Goal: Navigation & Orientation: Find specific page/section

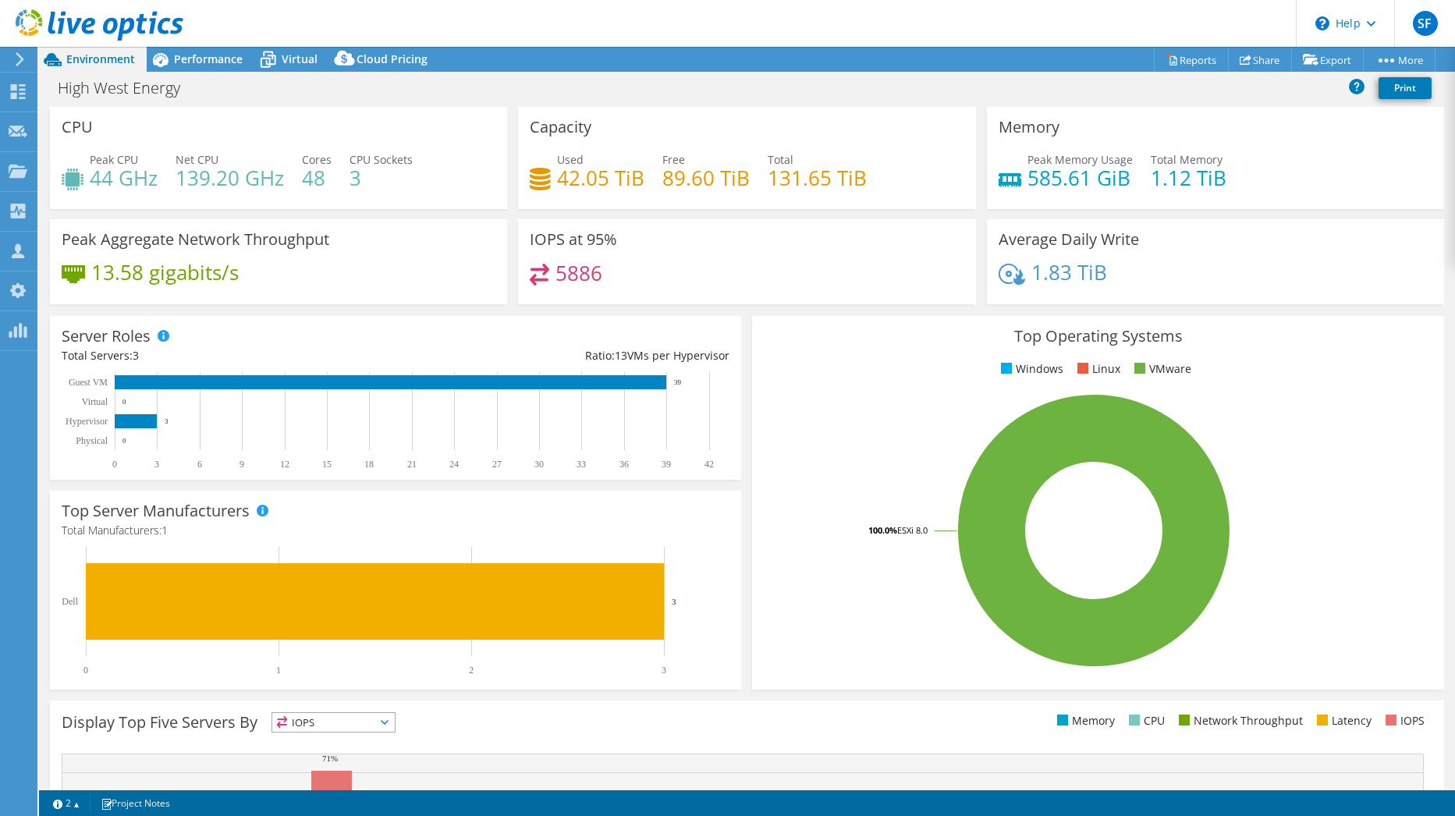
select select "USD"
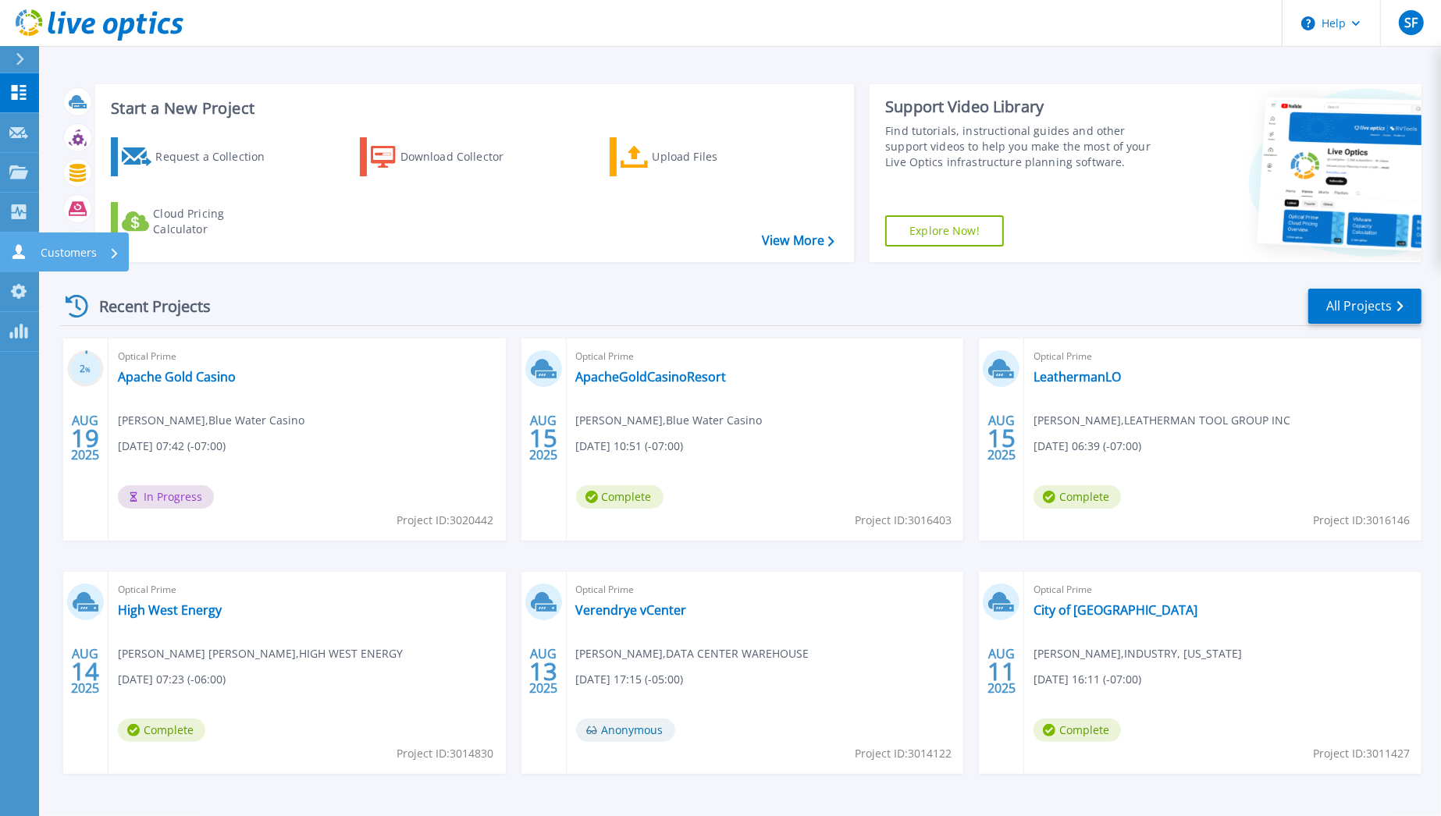
click at [15, 260] on link "Customers Customers" at bounding box center [19, 253] width 39 height 40
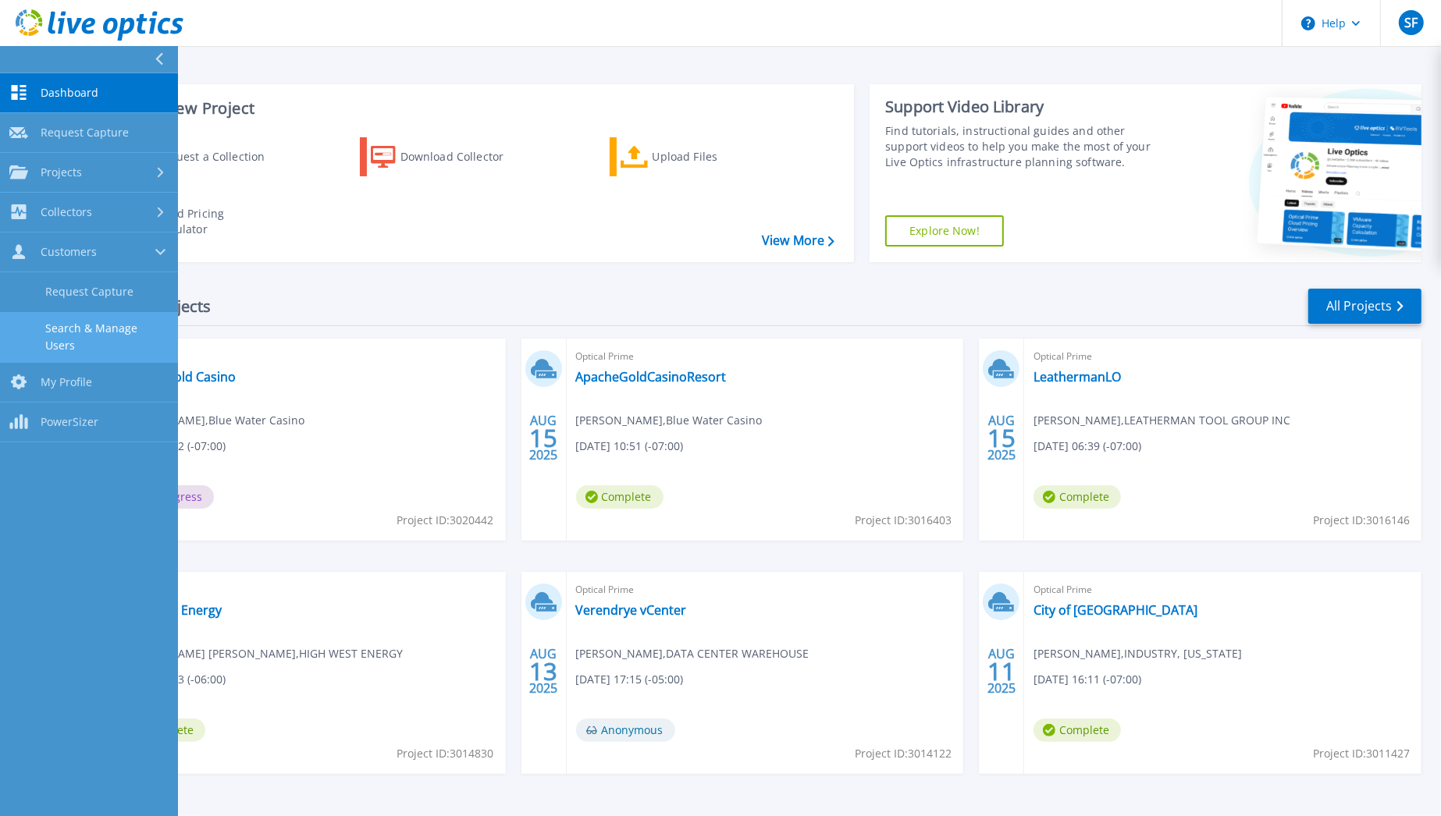
click at [58, 334] on link "Search & Manage Users" at bounding box center [89, 337] width 178 height 50
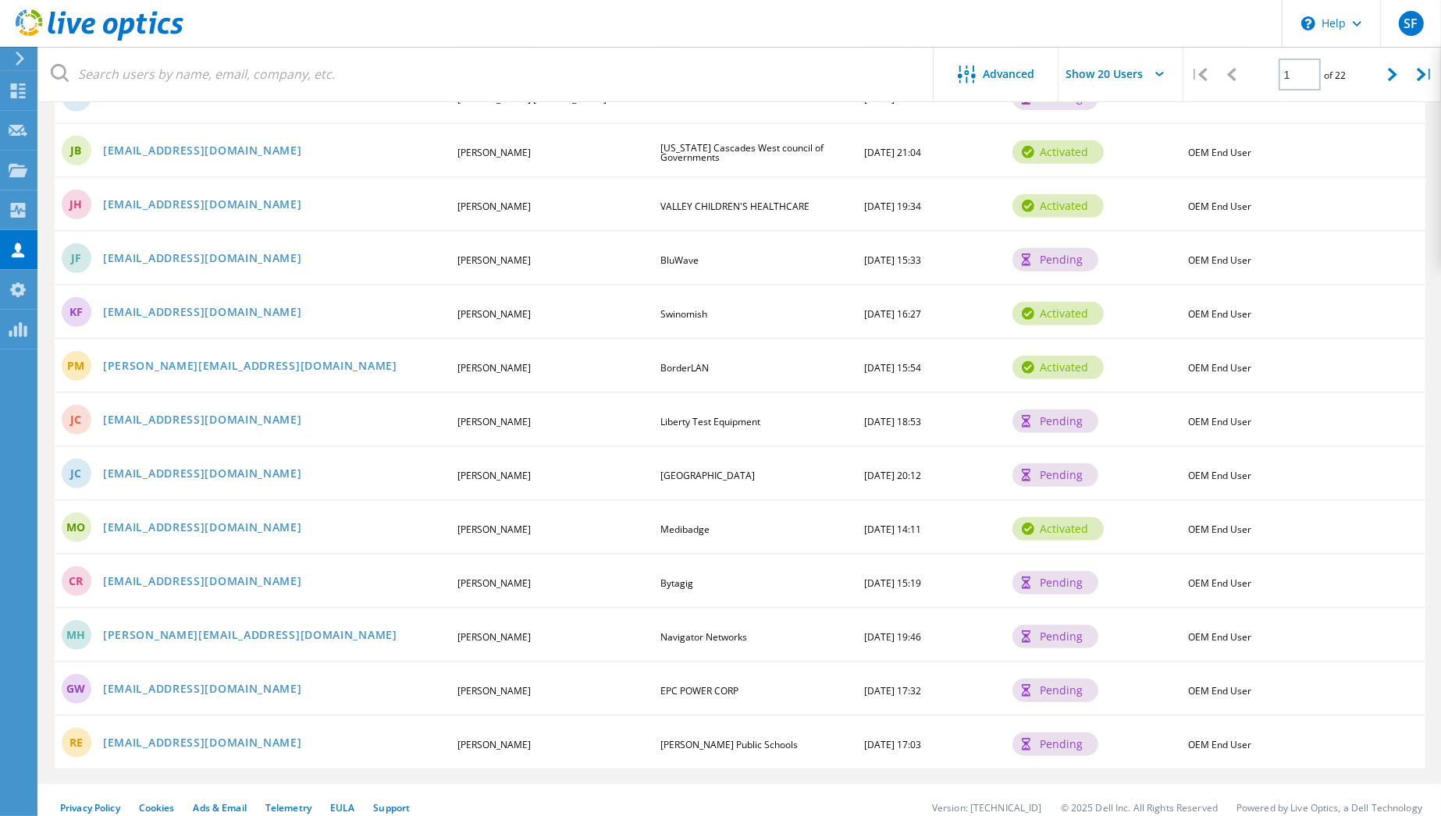
scroll to position [611, 0]
click at [22, 91] on use at bounding box center [18, 91] width 15 height 15
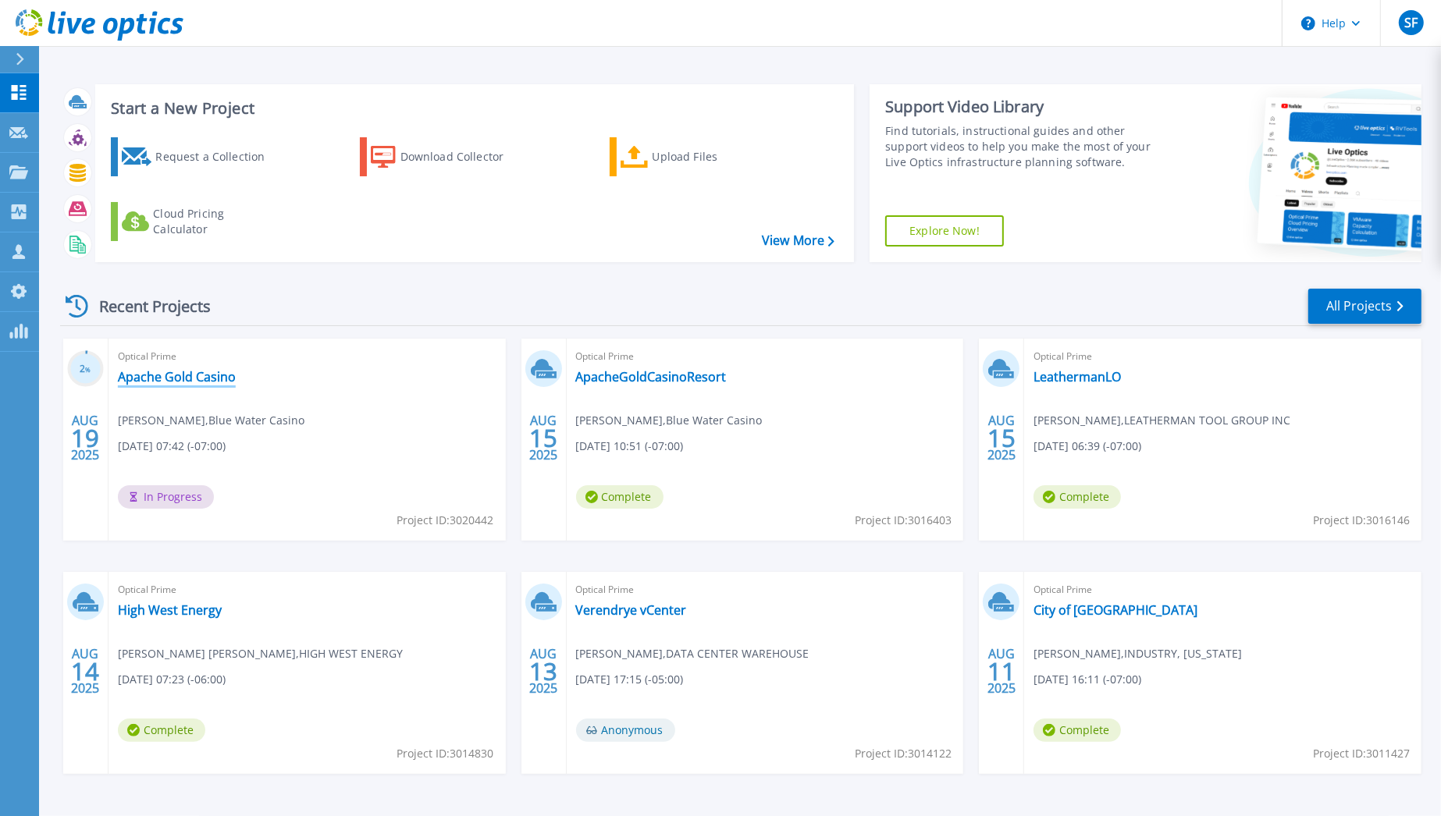
click at [190, 380] on link "Apache Gold Casino" at bounding box center [177, 377] width 118 height 16
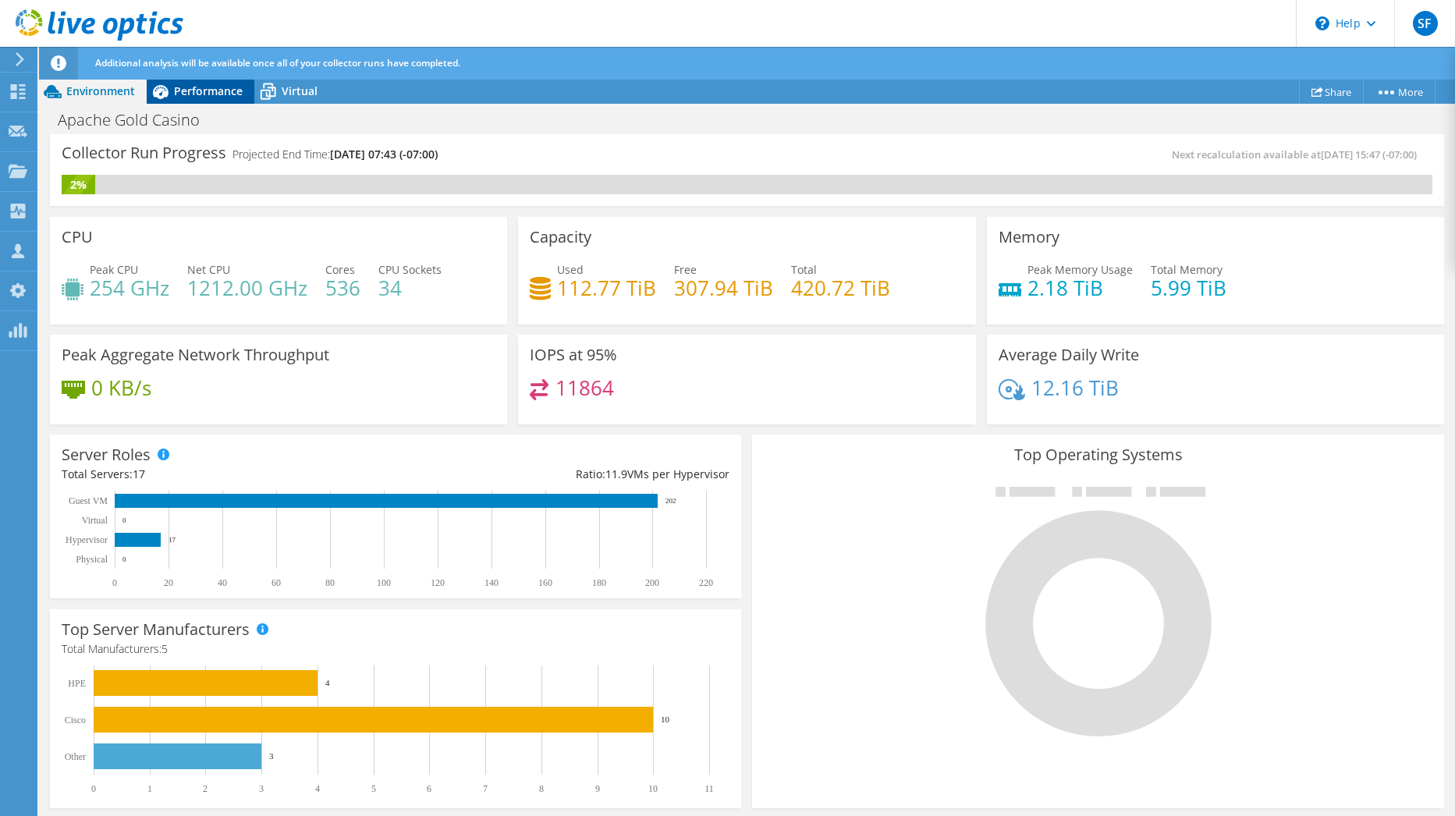
click at [179, 89] on span "Performance" at bounding box center [208, 91] width 69 height 15
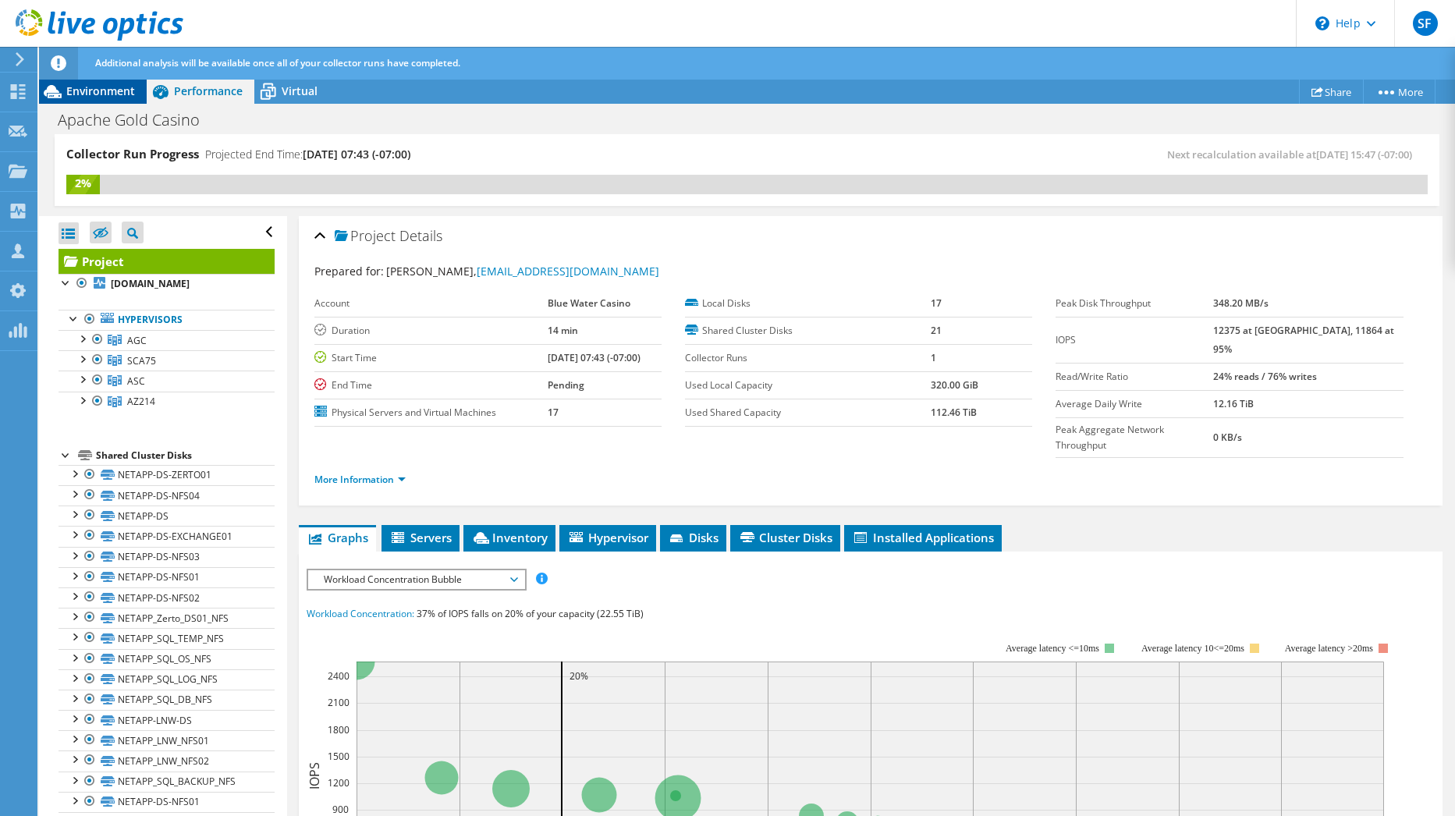
click at [116, 99] on div "Environment" at bounding box center [93, 91] width 108 height 25
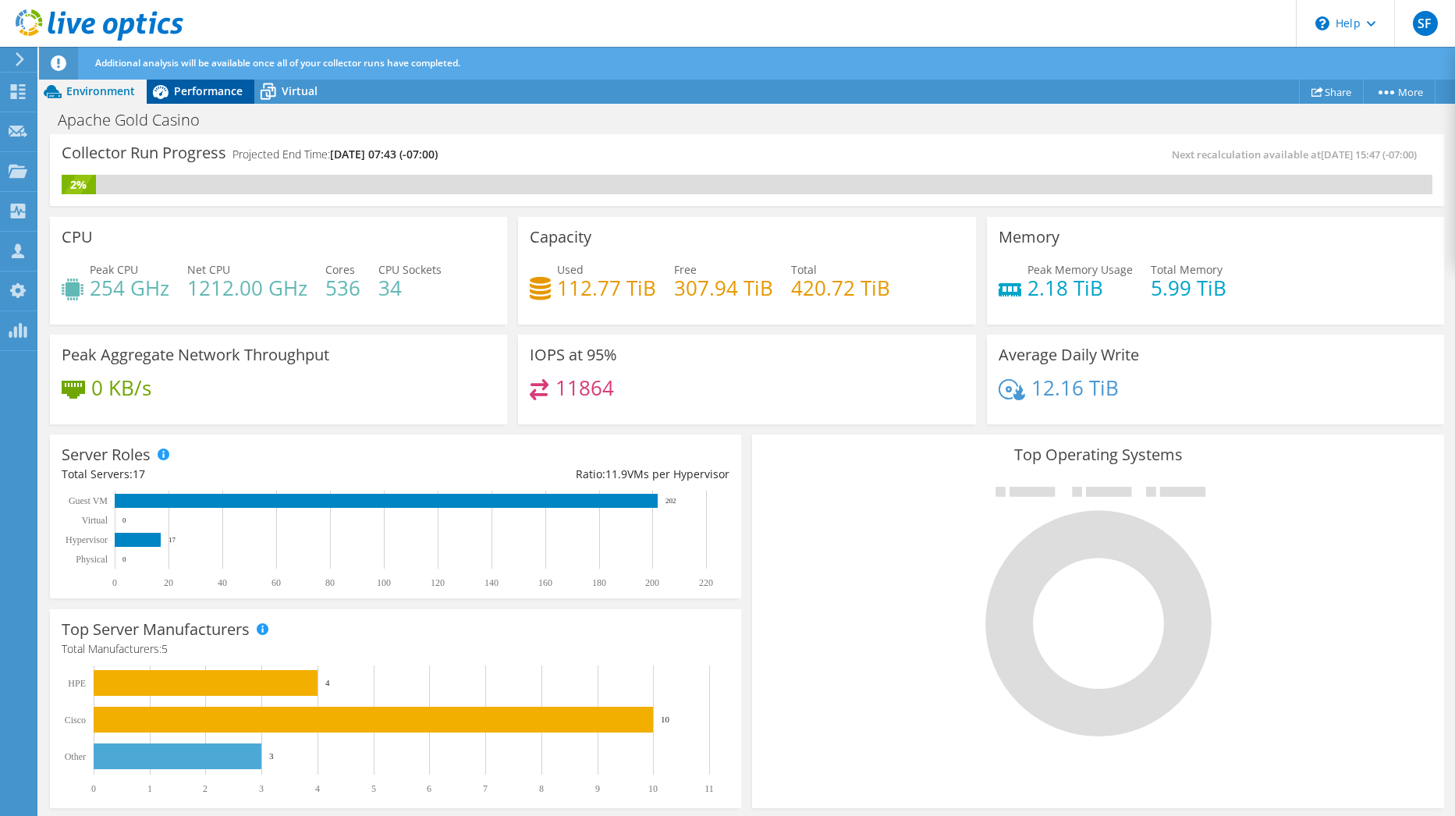
click at [203, 92] on span "Performance" at bounding box center [208, 91] width 69 height 15
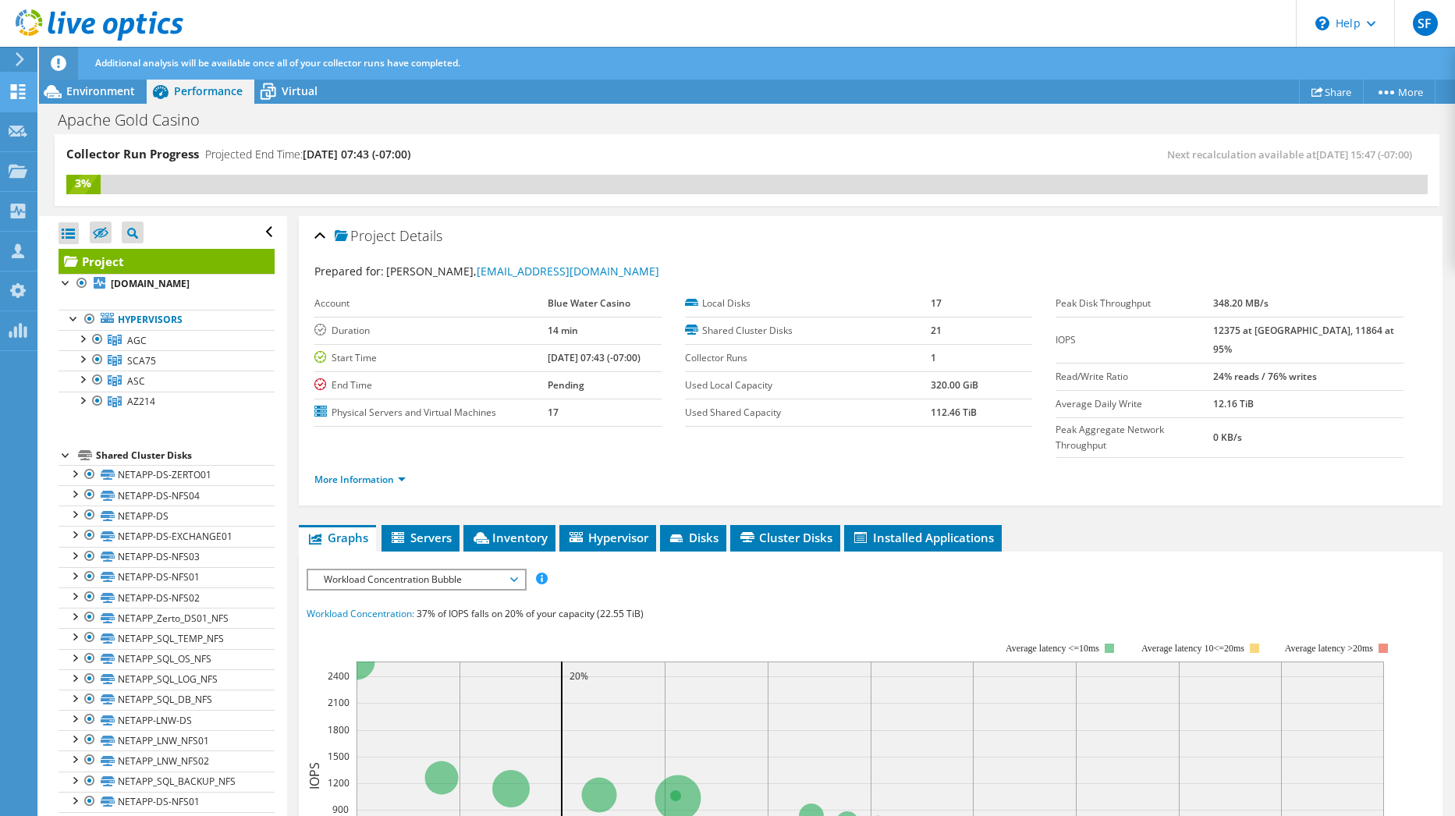
click at [14, 93] on use at bounding box center [18, 91] width 15 height 15
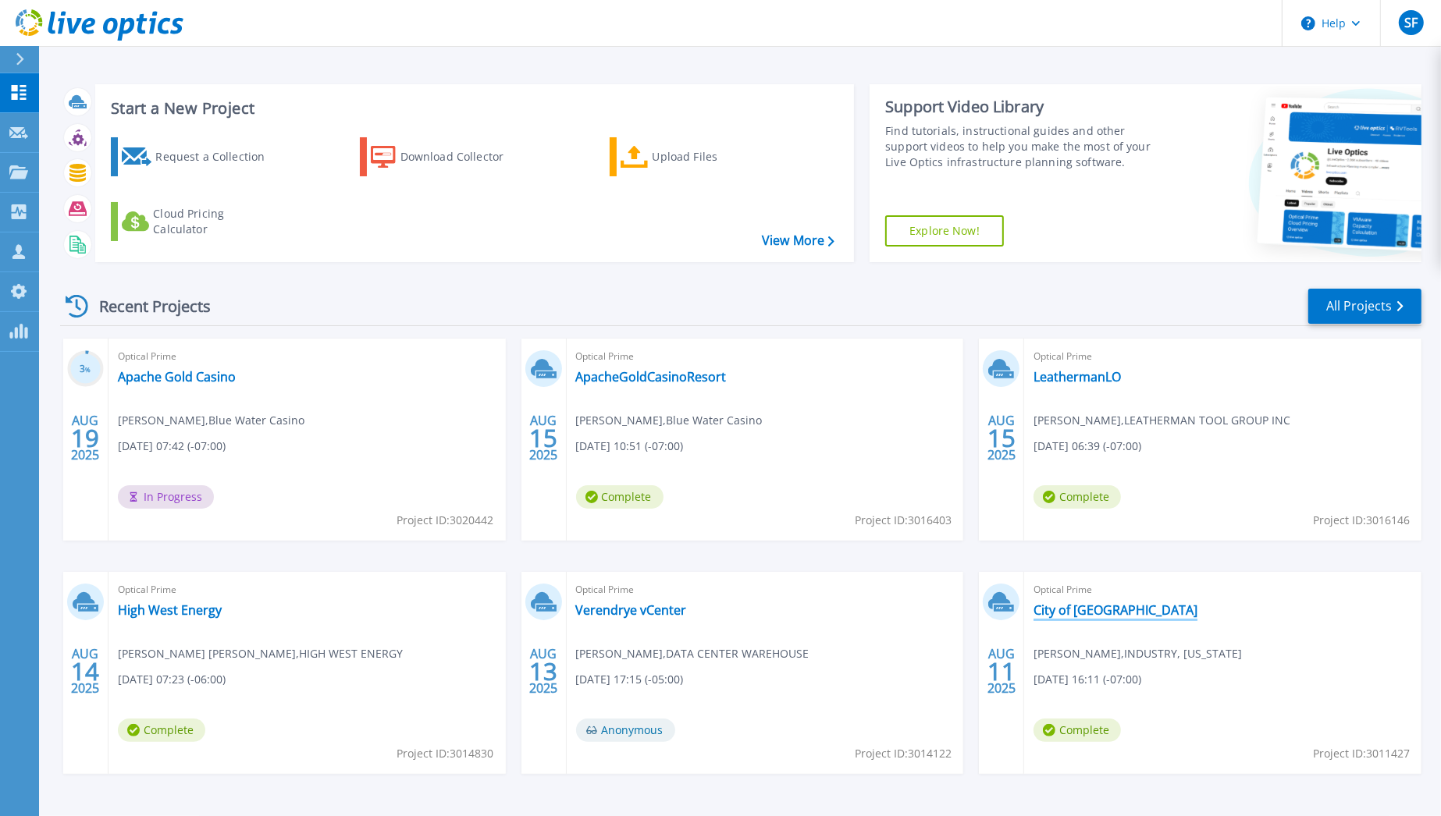
click at [1115, 615] on link "City of [GEOGRAPHIC_DATA]" at bounding box center [1115, 610] width 164 height 16
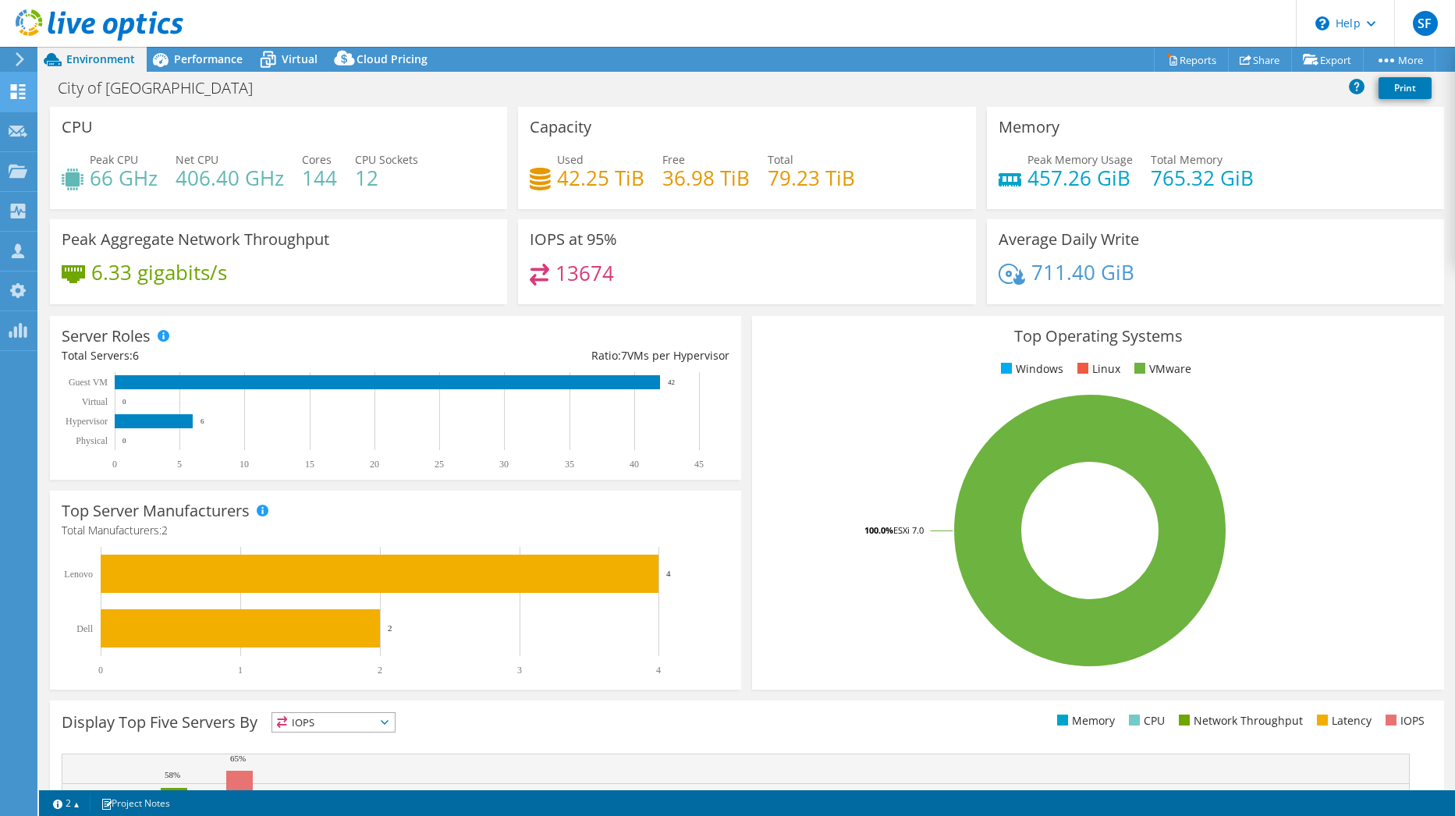
click at [24, 88] on use at bounding box center [18, 91] width 15 height 15
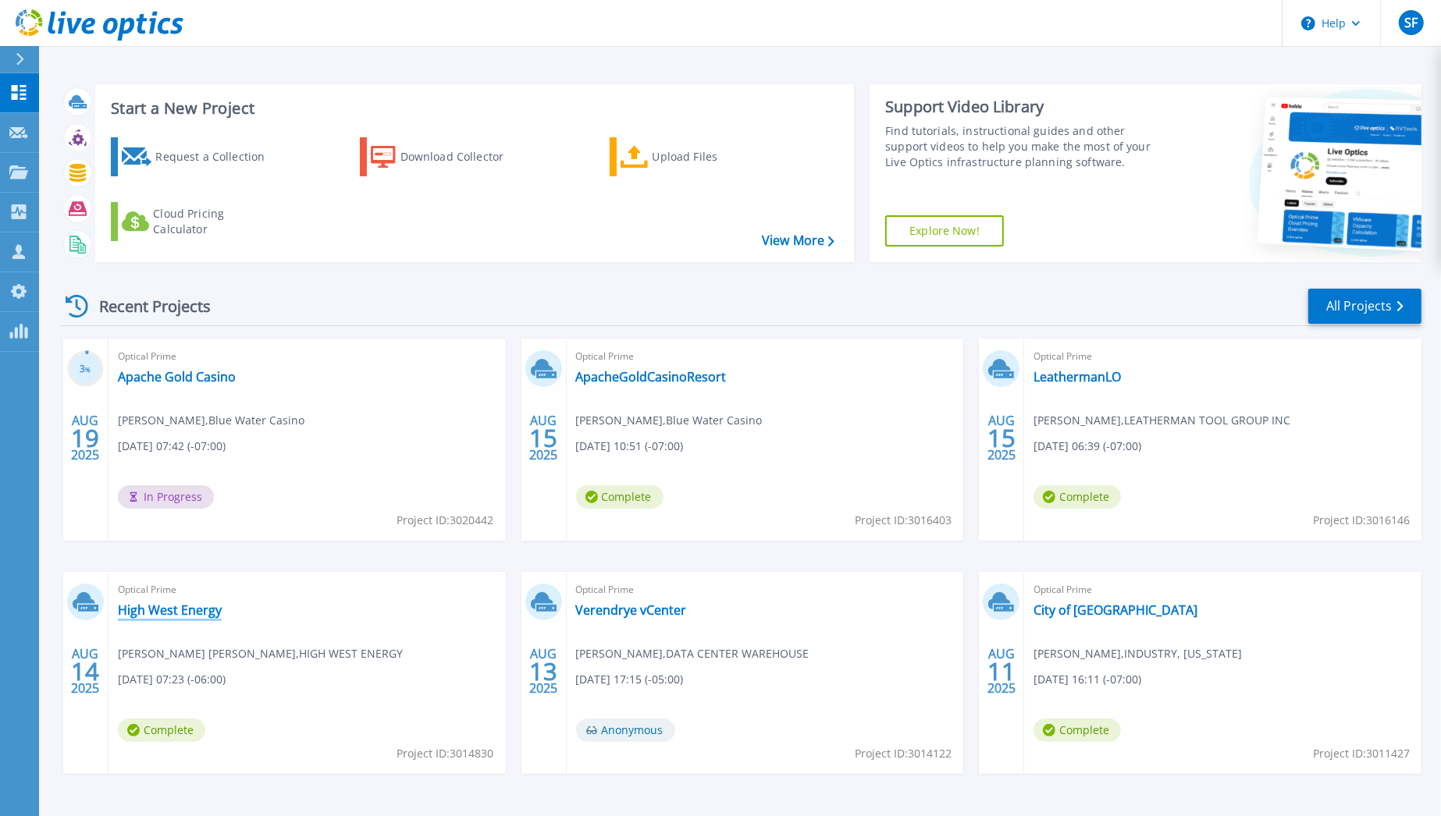
click at [186, 613] on link "High West Energy" at bounding box center [170, 610] width 104 height 16
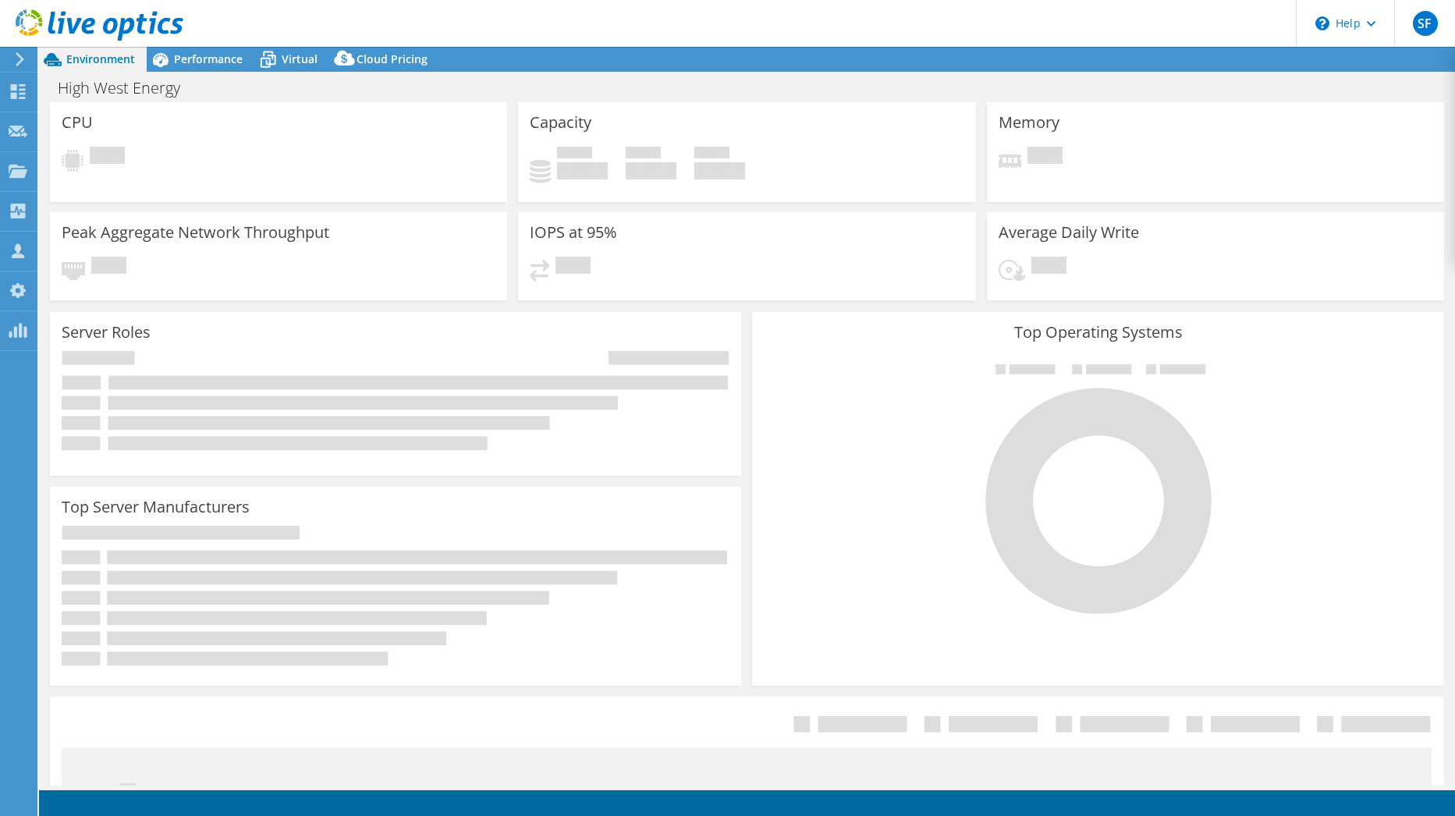
select select "USD"
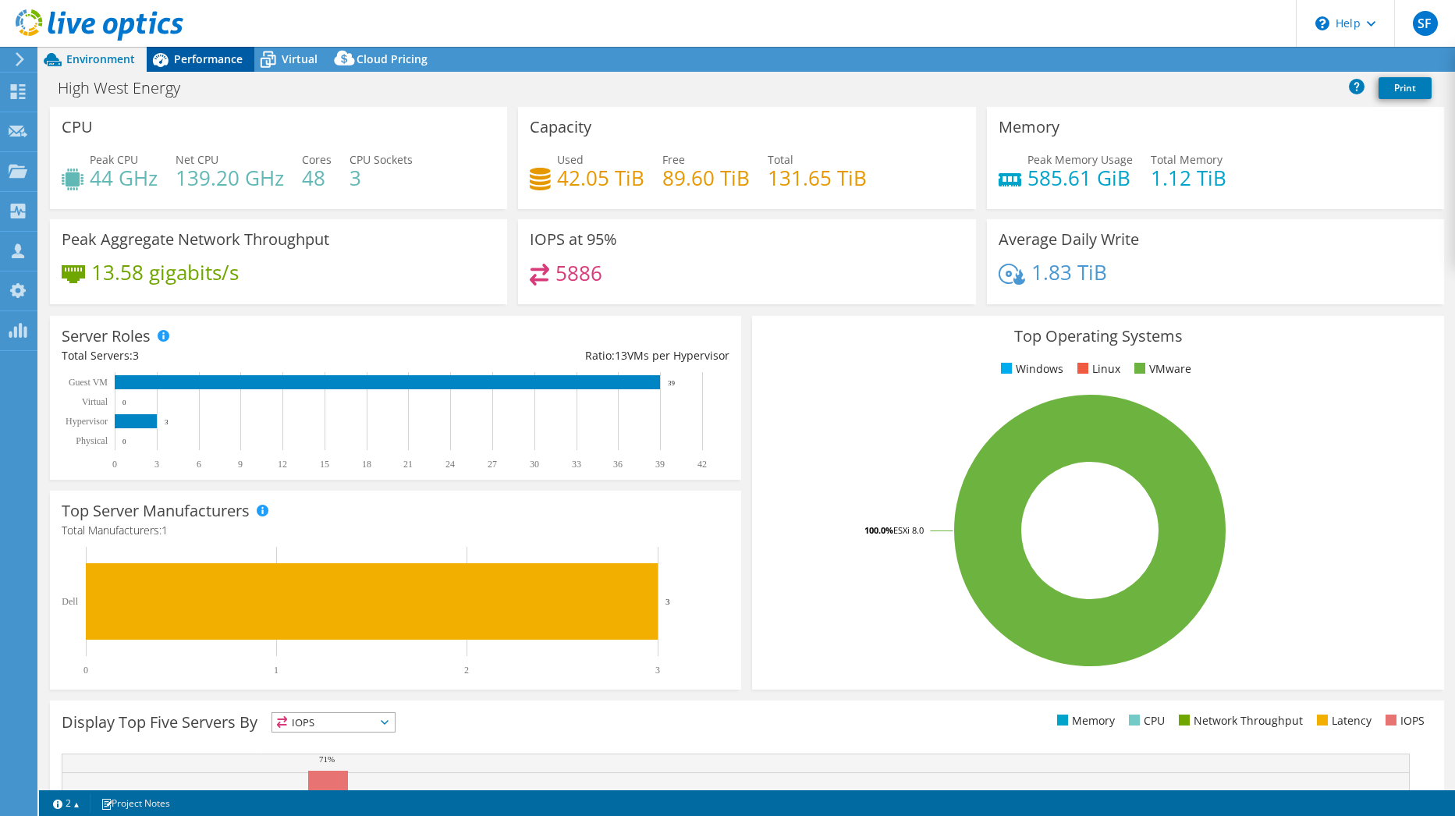
click at [210, 52] on span "Performance" at bounding box center [208, 59] width 69 height 15
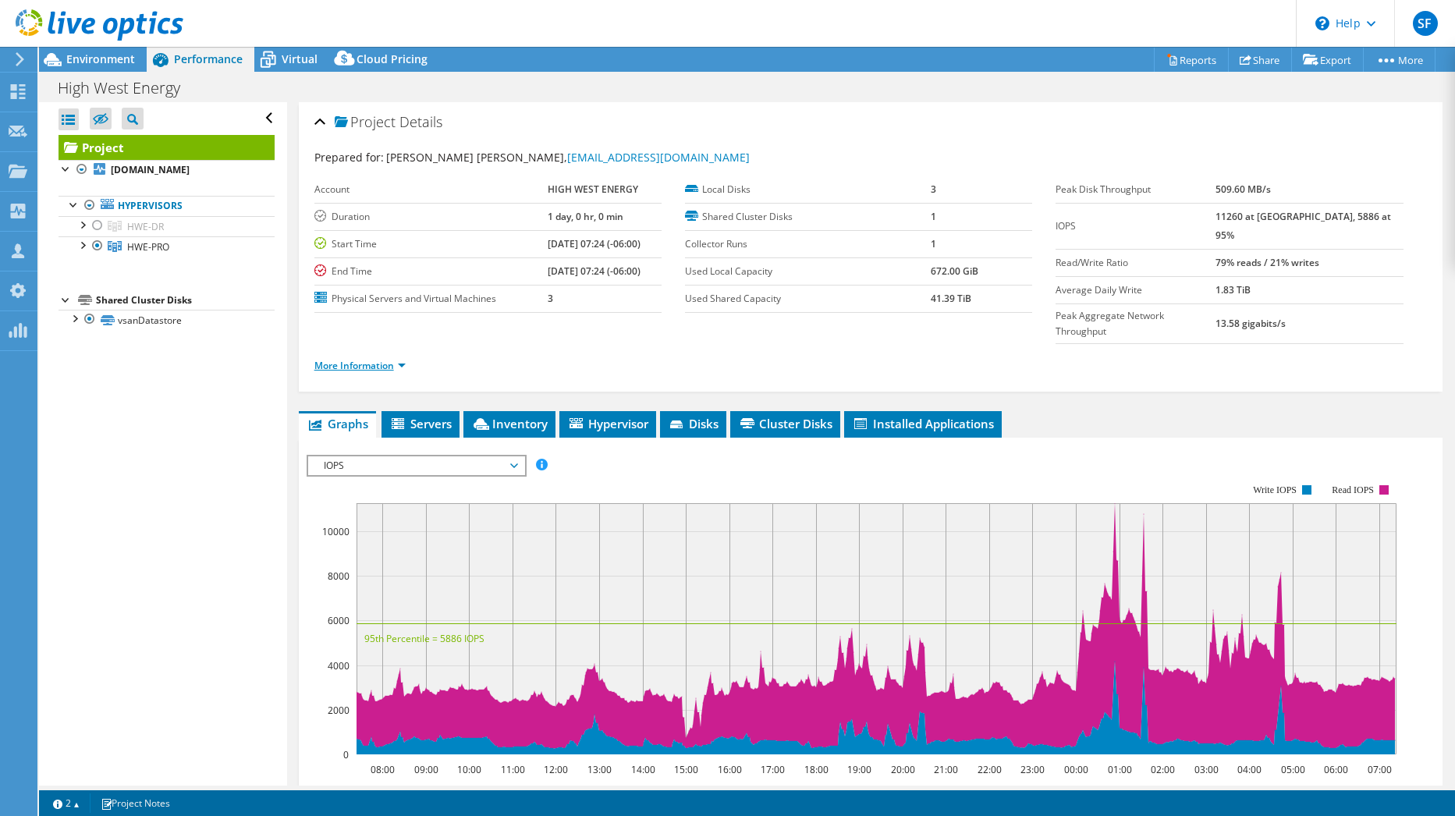
click at [342, 359] on link "More Information" at bounding box center [360, 365] width 91 height 13
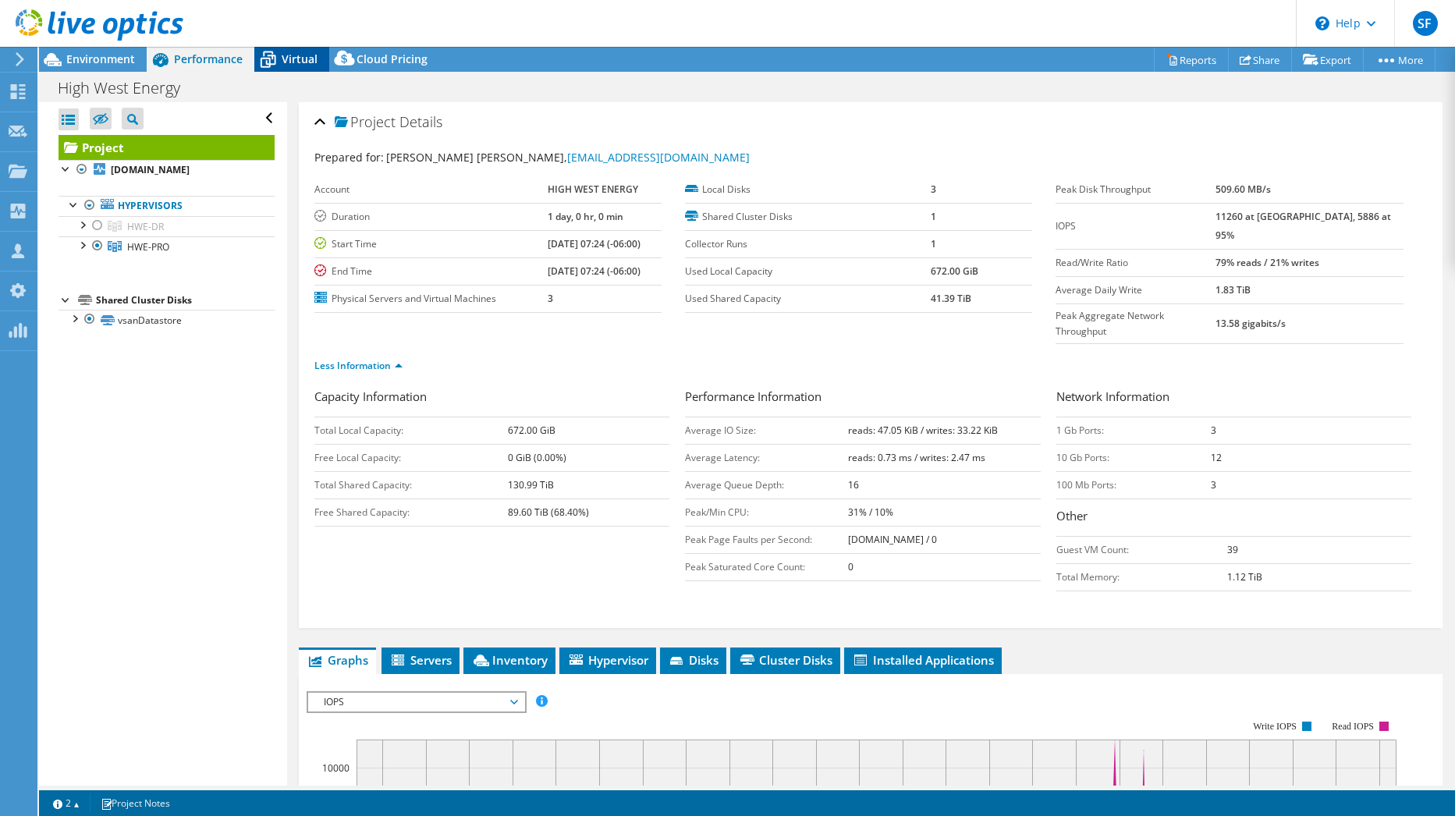
click at [307, 55] on span "Virtual" at bounding box center [300, 59] width 36 height 15
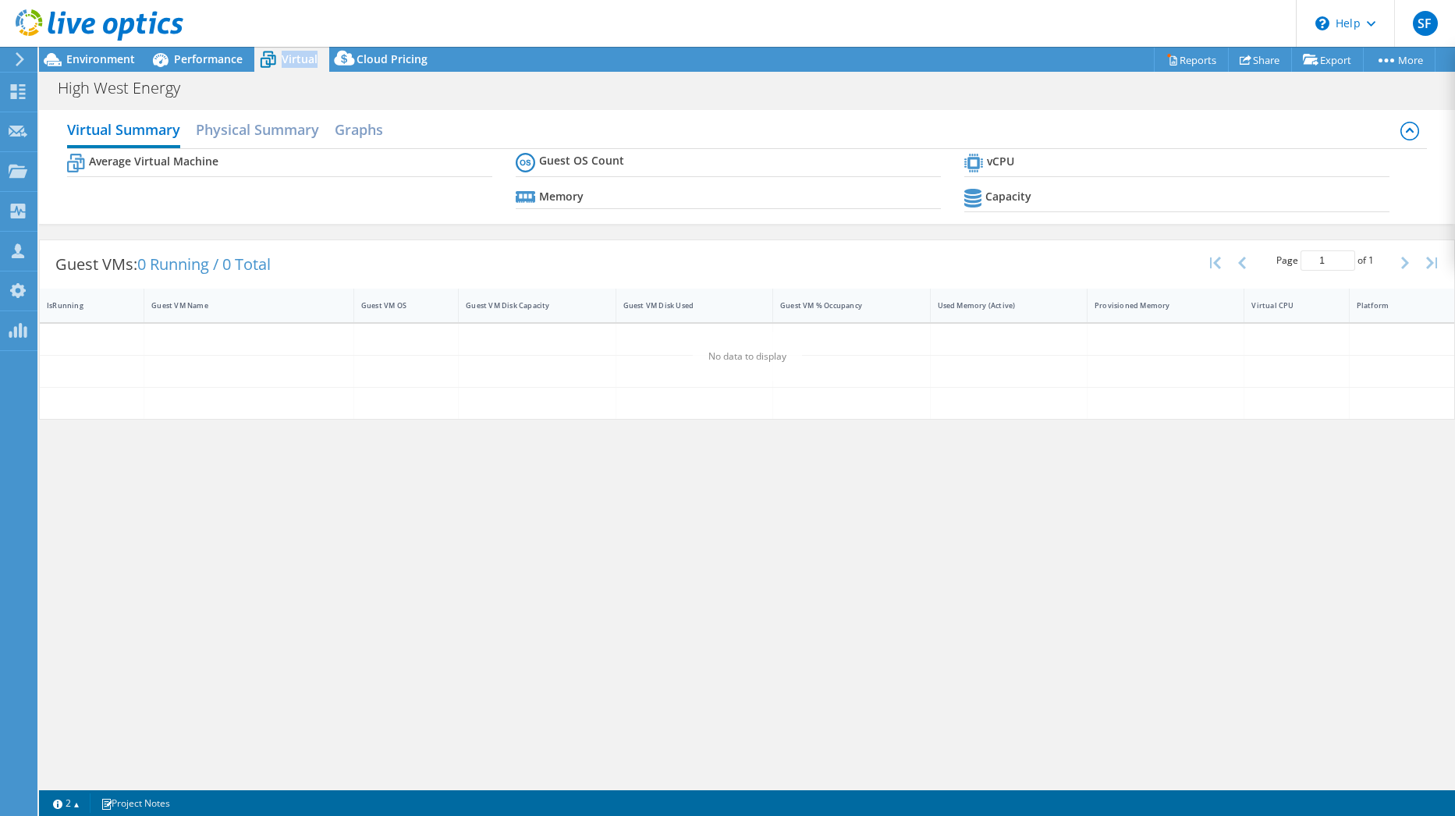
click at [307, 55] on span "Virtual" at bounding box center [300, 59] width 36 height 15
